Goal: Find specific page/section: Find specific page/section

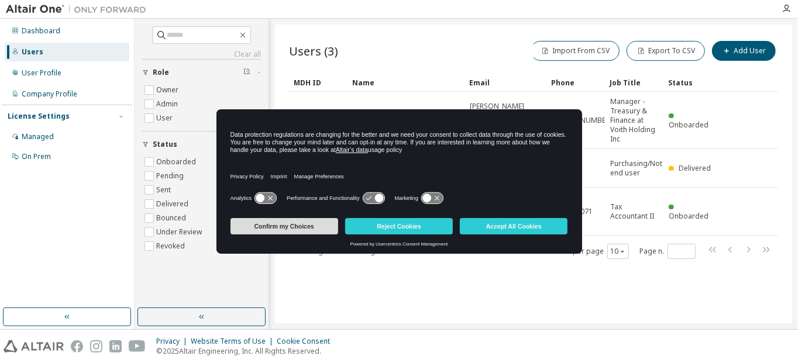
click at [308, 225] on button "Confirm my Choices" at bounding box center [285, 226] width 108 height 16
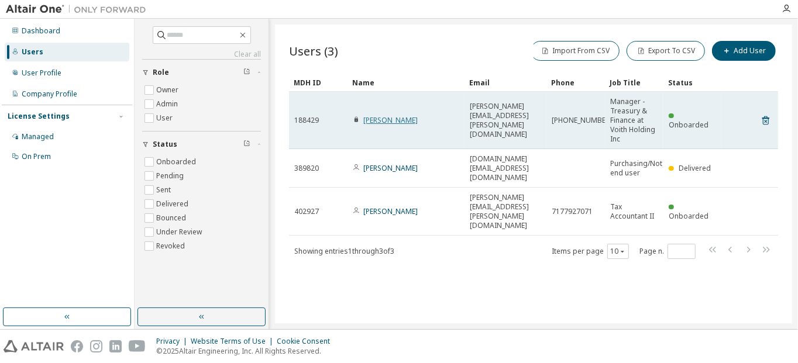
click at [394, 121] on link "[PERSON_NAME]" at bounding box center [390, 120] width 54 height 10
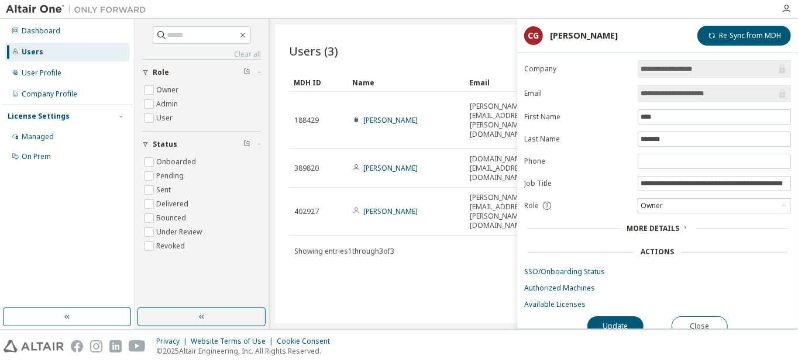
scroll to position [9, 0]
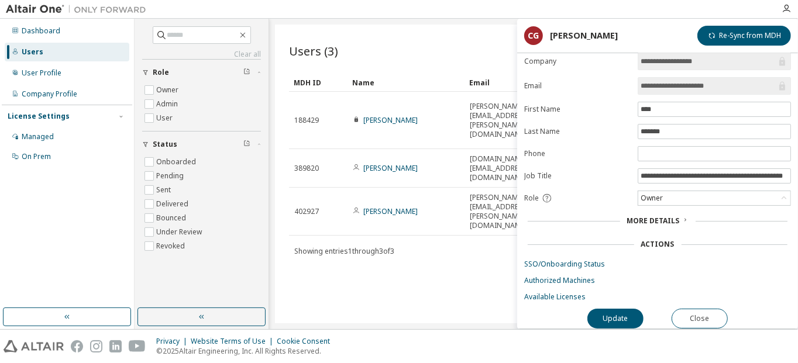
click at [676, 216] on span "More Details" at bounding box center [653, 221] width 53 height 10
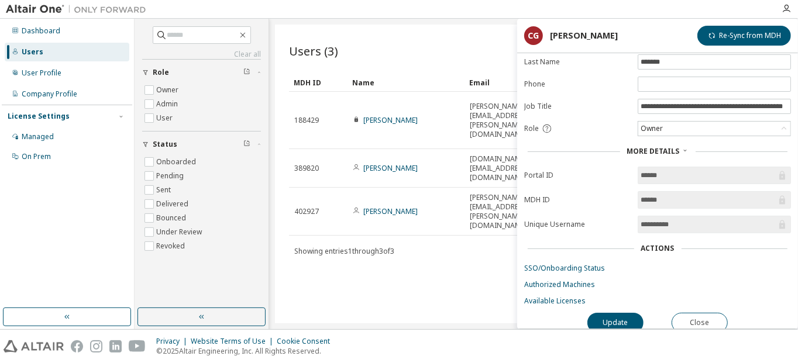
scroll to position [82, 0]
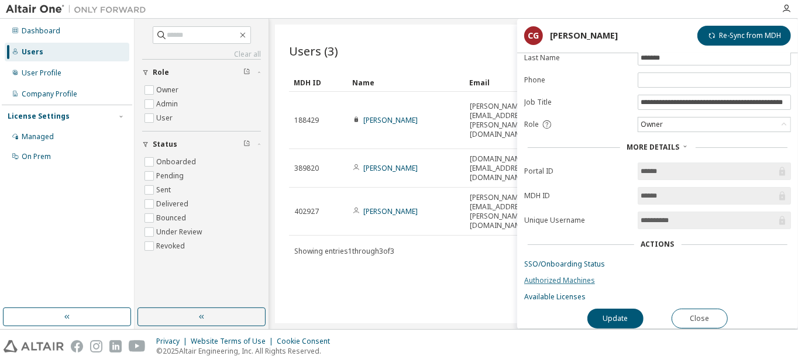
click at [569, 277] on link "Authorized Machines" at bounding box center [657, 280] width 267 height 9
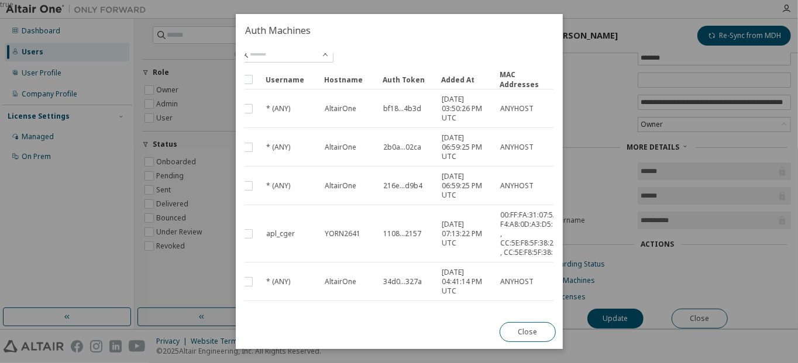
scroll to position [59, 0]
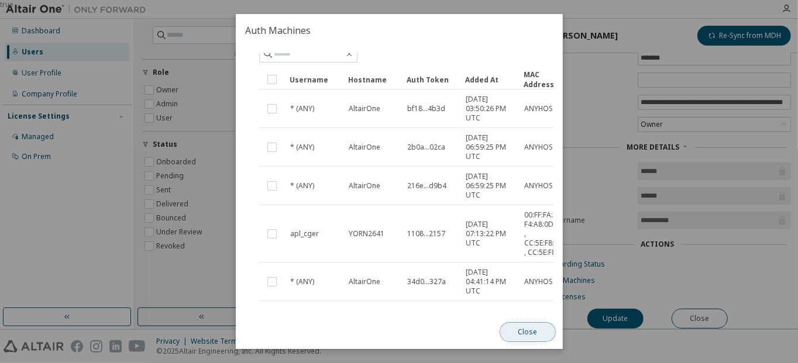
click at [520, 331] on button "Close" at bounding box center [527, 332] width 56 height 20
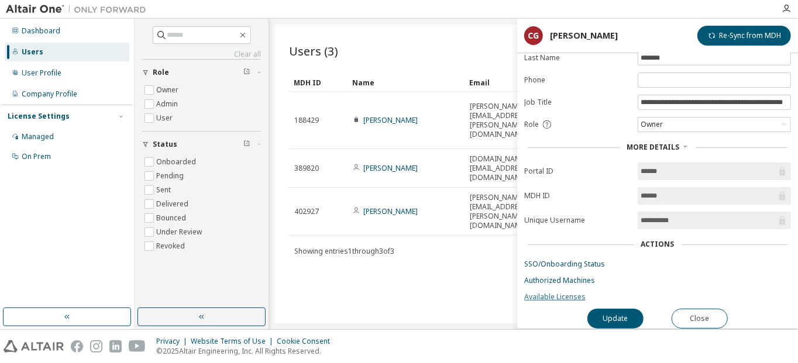
click at [544, 293] on link "Available Licenses" at bounding box center [657, 297] width 267 height 9
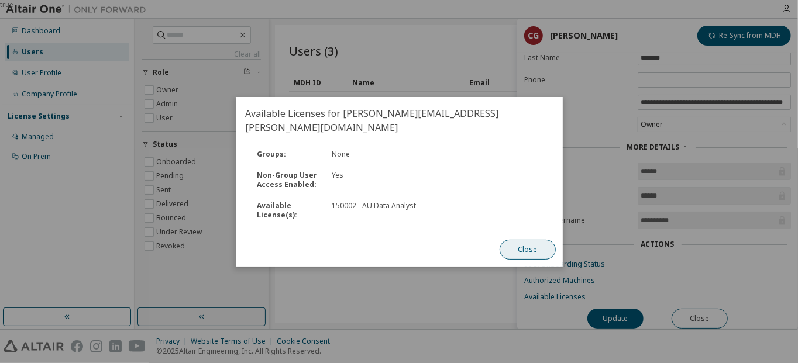
click at [527, 243] on button "Close" at bounding box center [527, 250] width 56 height 20
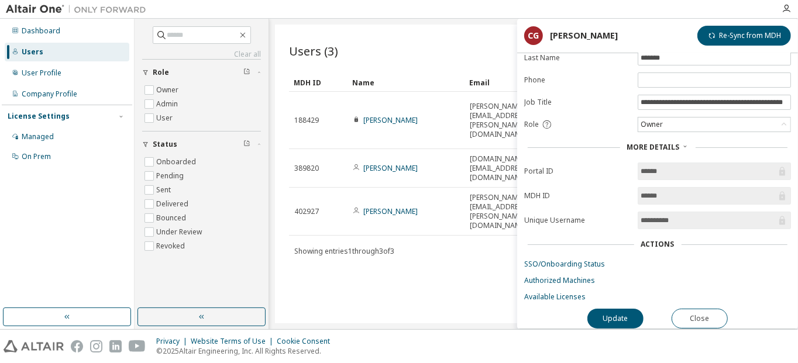
click at [90, 216] on div "Dashboard Users User Profile Company Profile License Settings Managed On Prem" at bounding box center [67, 163] width 131 height 286
click at [715, 314] on button "Close" at bounding box center [700, 319] width 56 height 20
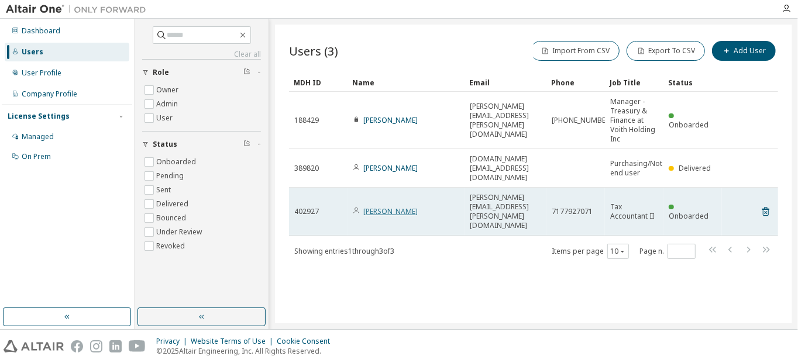
click at [411, 207] on link "Richard Shoemaker" at bounding box center [390, 212] width 54 height 10
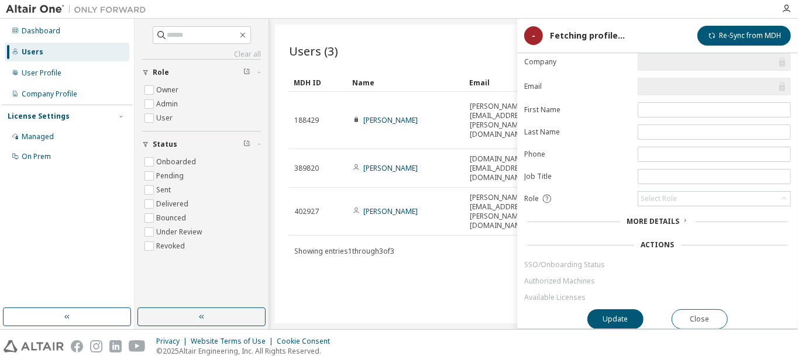
scroll to position [9, 0]
click at [646, 216] on span "More Details" at bounding box center [653, 221] width 53 height 10
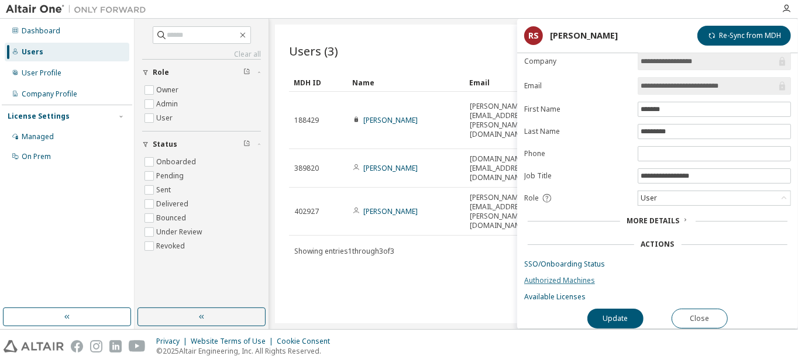
click at [559, 276] on link "Authorized Machines" at bounding box center [657, 280] width 267 height 9
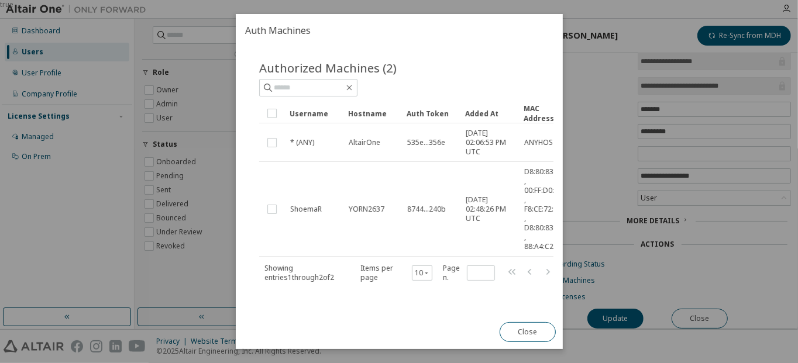
scroll to position [0, 0]
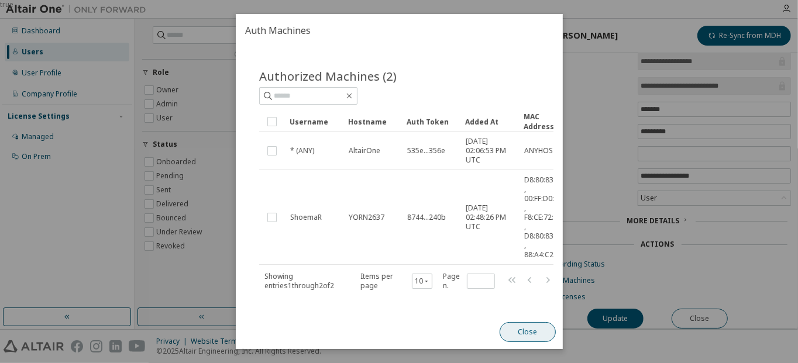
click at [526, 331] on button "Close" at bounding box center [527, 332] width 56 height 20
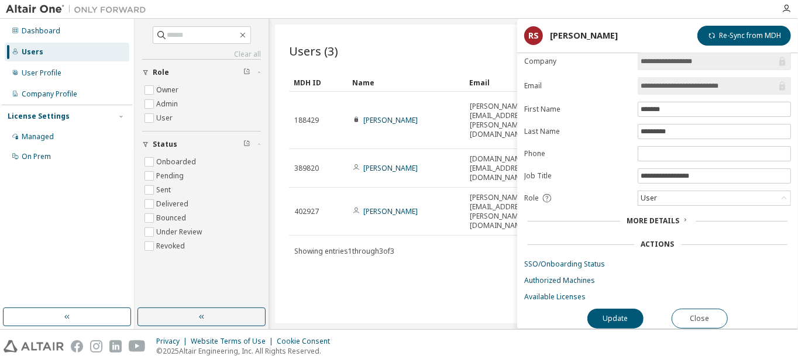
click at [78, 202] on div "Dashboard Users User Profile Company Profile License Settings Managed On Prem" at bounding box center [67, 163] width 131 height 286
click at [403, 266] on div "Users (3) Import From CSV Export To CSV Add User Clear Load Save Save As Field …" at bounding box center [533, 174] width 517 height 299
click at [705, 313] on button "Close" at bounding box center [700, 319] width 56 height 20
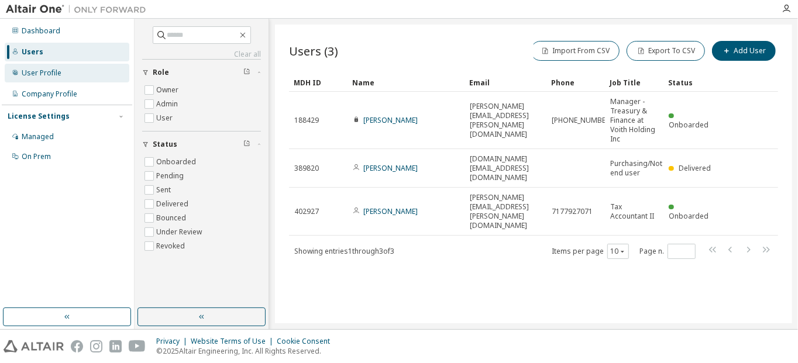
click at [49, 75] on div "User Profile" at bounding box center [42, 72] width 40 height 9
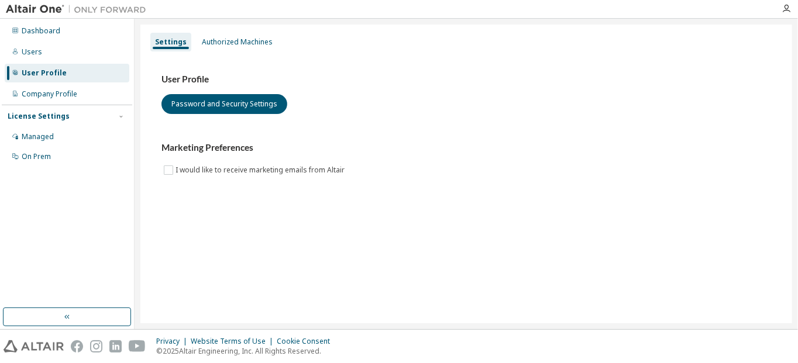
click at [49, 105] on div "License Settings Managed On Prem" at bounding box center [67, 136] width 131 height 63
click at [54, 94] on div "Company Profile" at bounding box center [50, 94] width 56 height 9
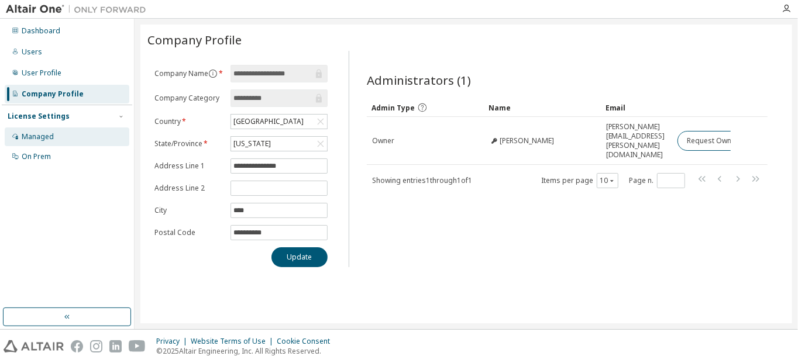
click at [44, 136] on div "Managed" at bounding box center [38, 136] width 32 height 9
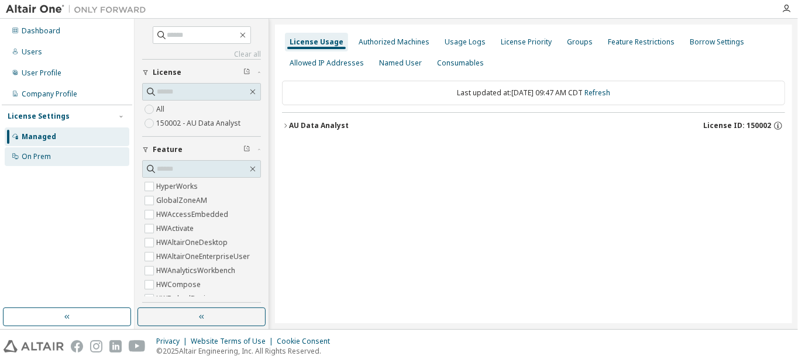
click at [42, 162] on div "On Prem" at bounding box center [67, 156] width 125 height 19
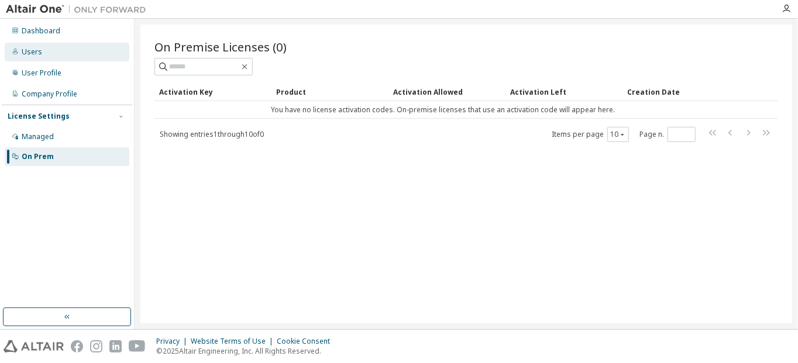
click at [34, 56] on div "Users" at bounding box center [32, 51] width 20 height 9
